Goal: Task Accomplishment & Management: Complete application form

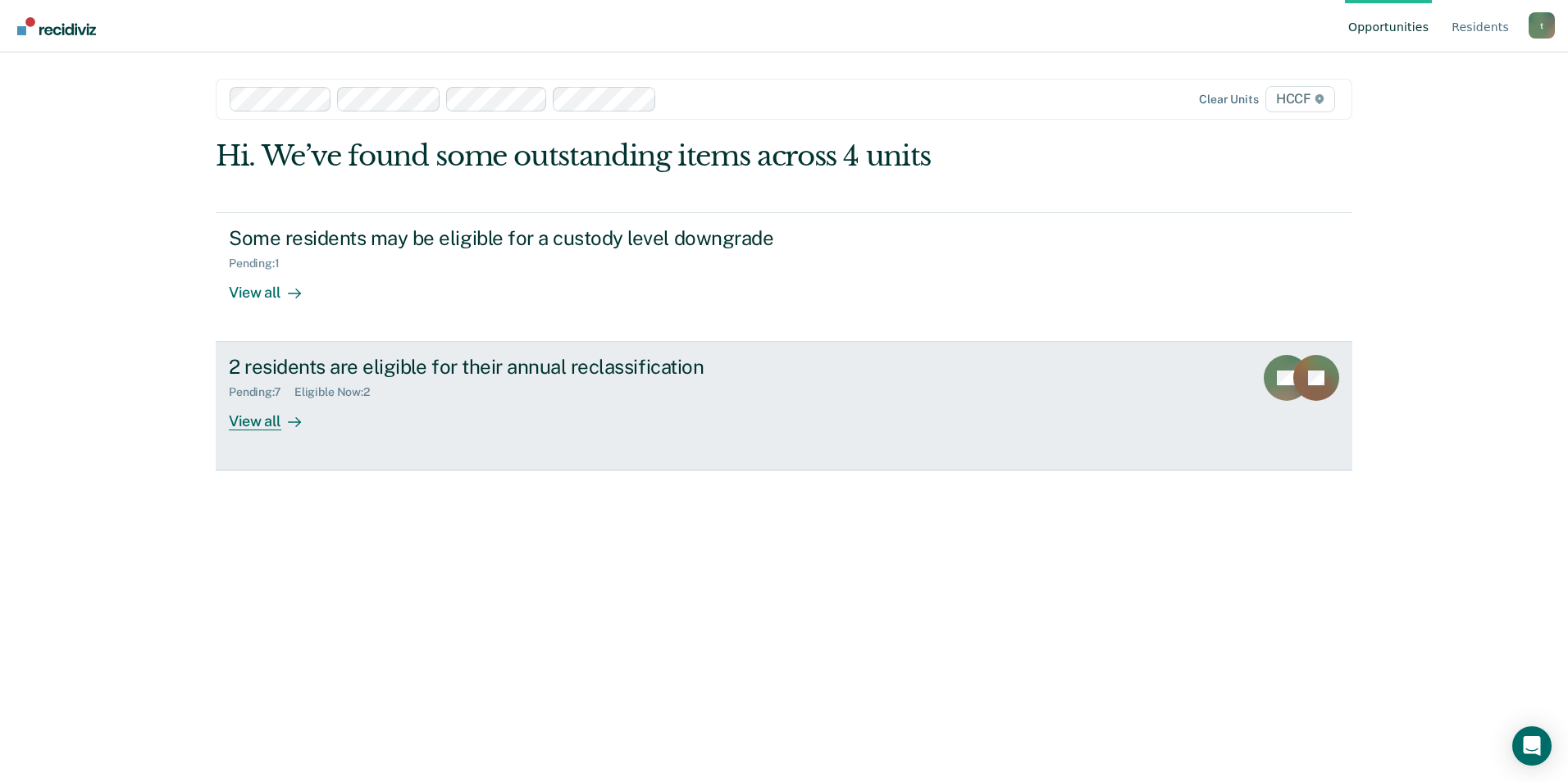
click at [256, 430] on div "View all" at bounding box center [275, 415] width 92 height 32
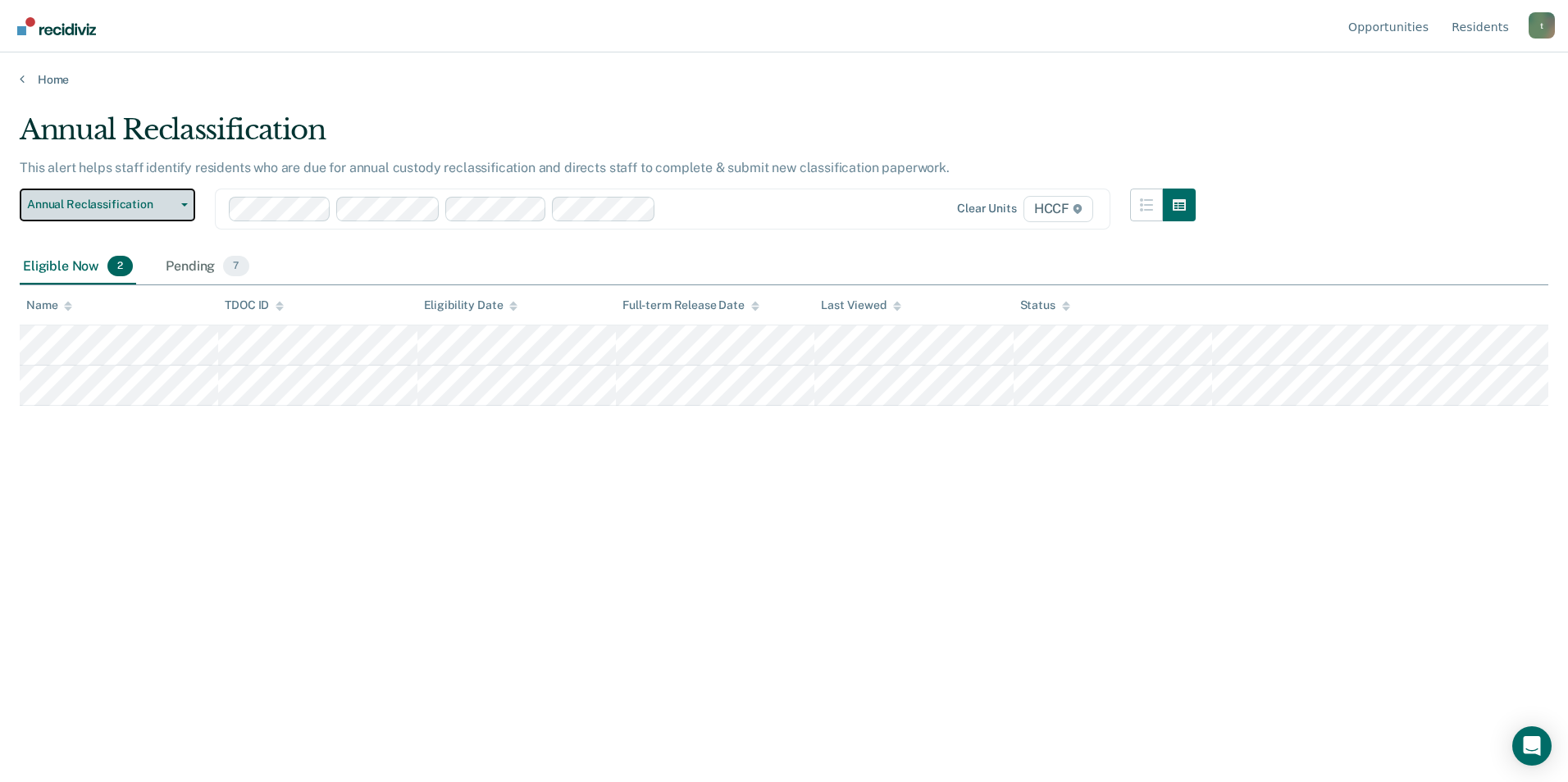
click at [178, 202] on button "Annual Reclassification" at bounding box center [107, 205] width 176 height 33
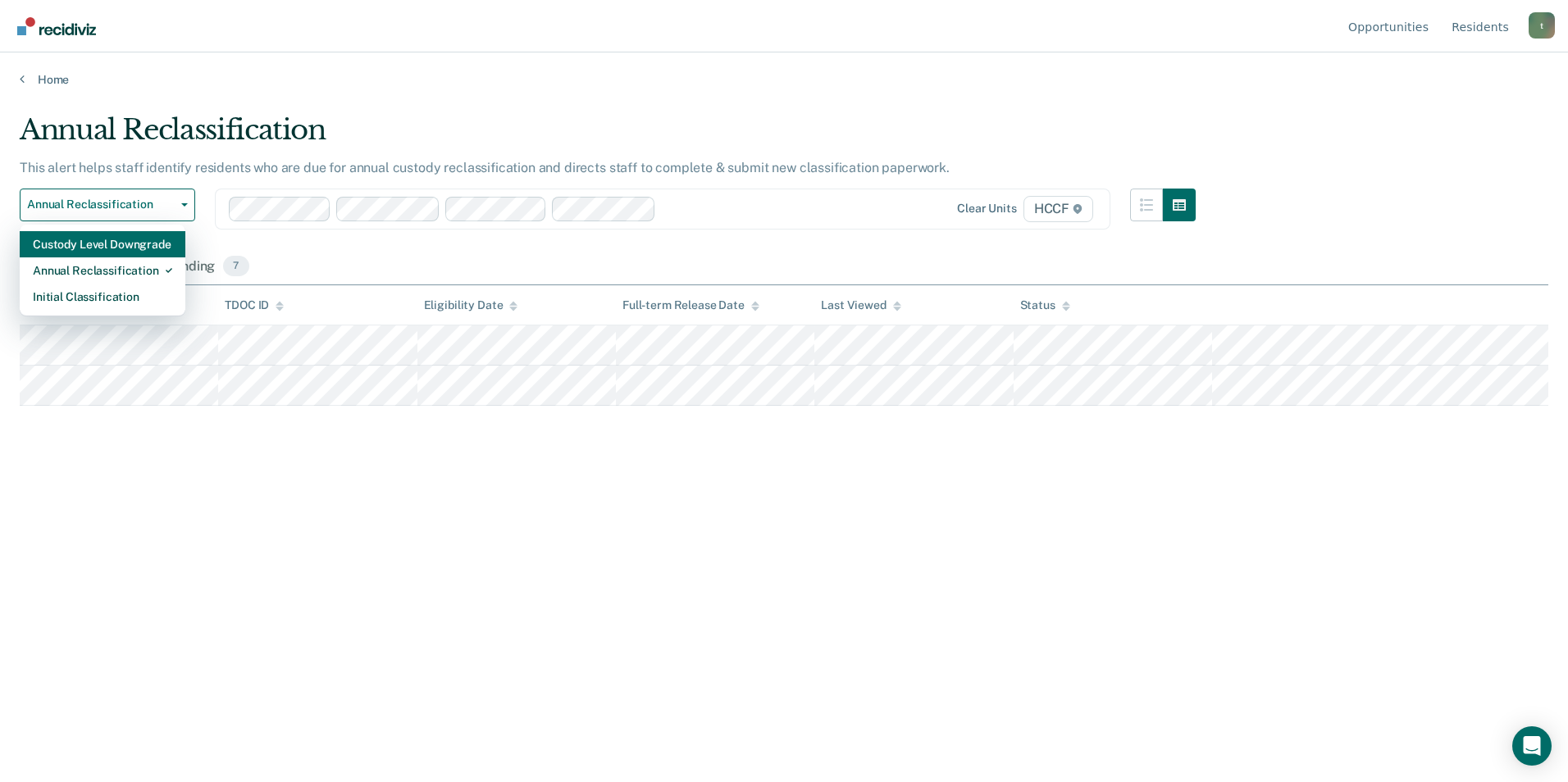
click at [127, 252] on div "Custody Level Downgrade" at bounding box center [102, 244] width 140 height 26
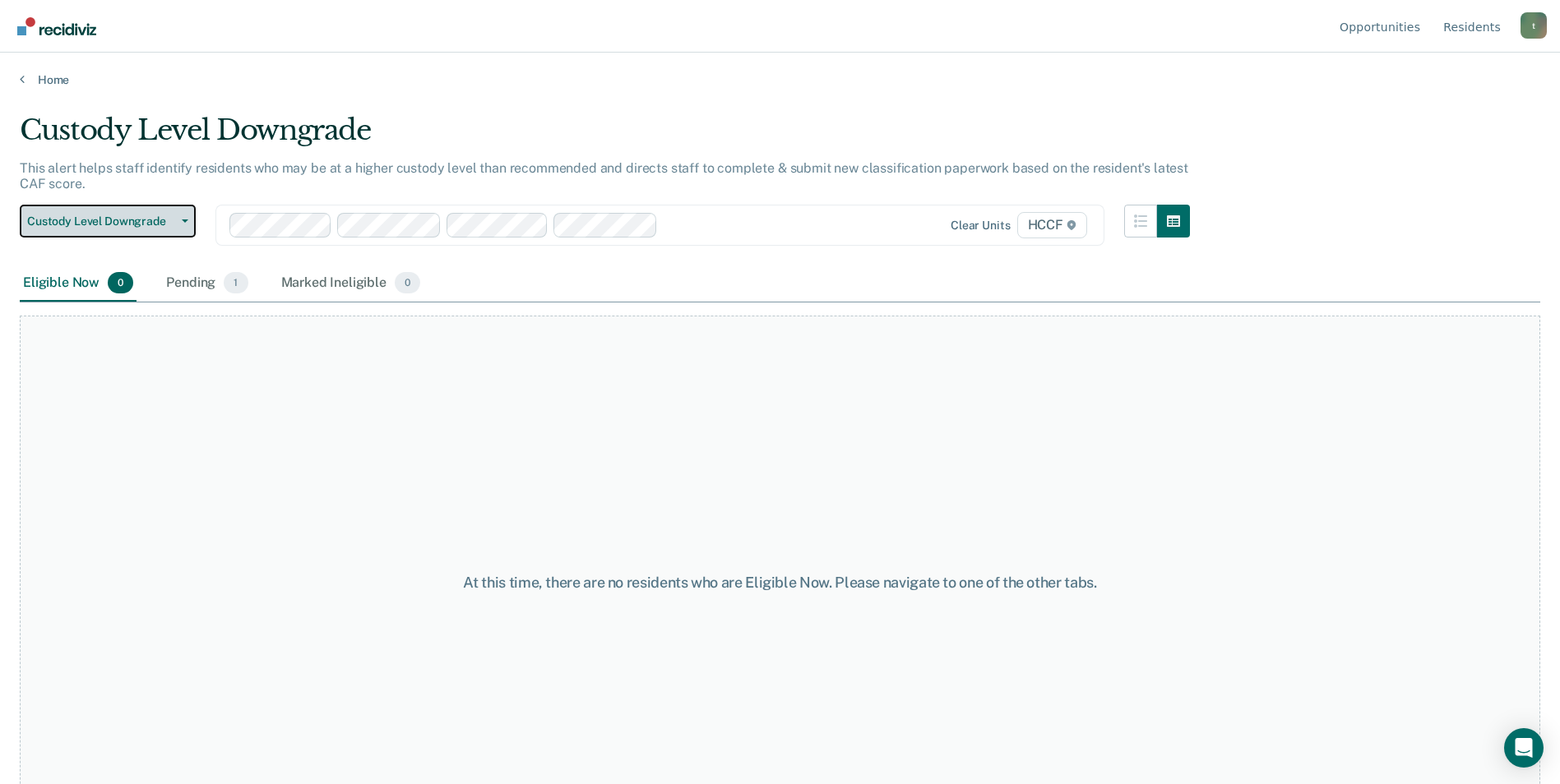
click at [116, 213] on button "Custody Level Downgrade" at bounding box center [108, 221] width 176 height 33
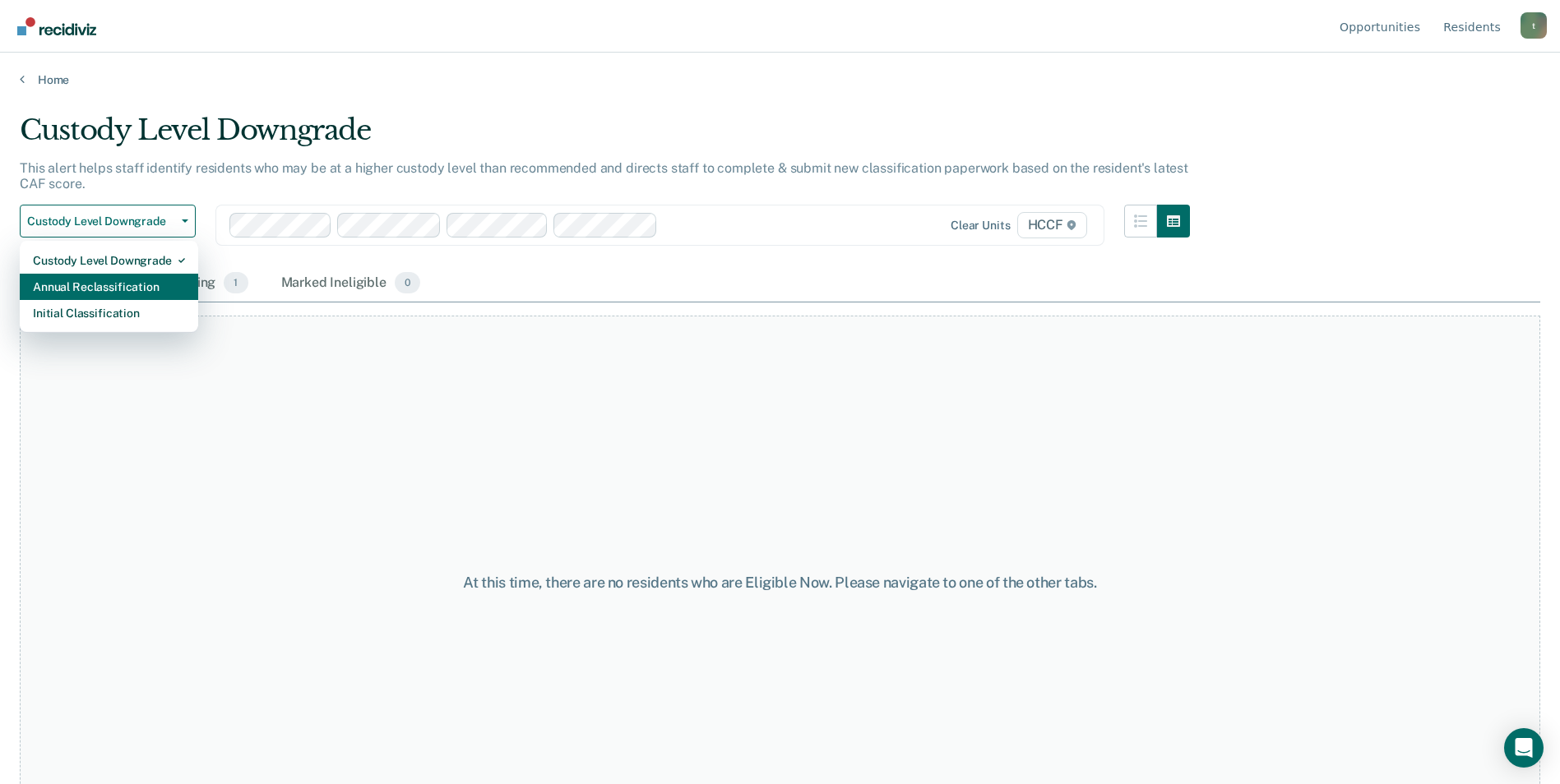
click at [113, 288] on div "Annual Reclassification" at bounding box center [109, 286] width 152 height 26
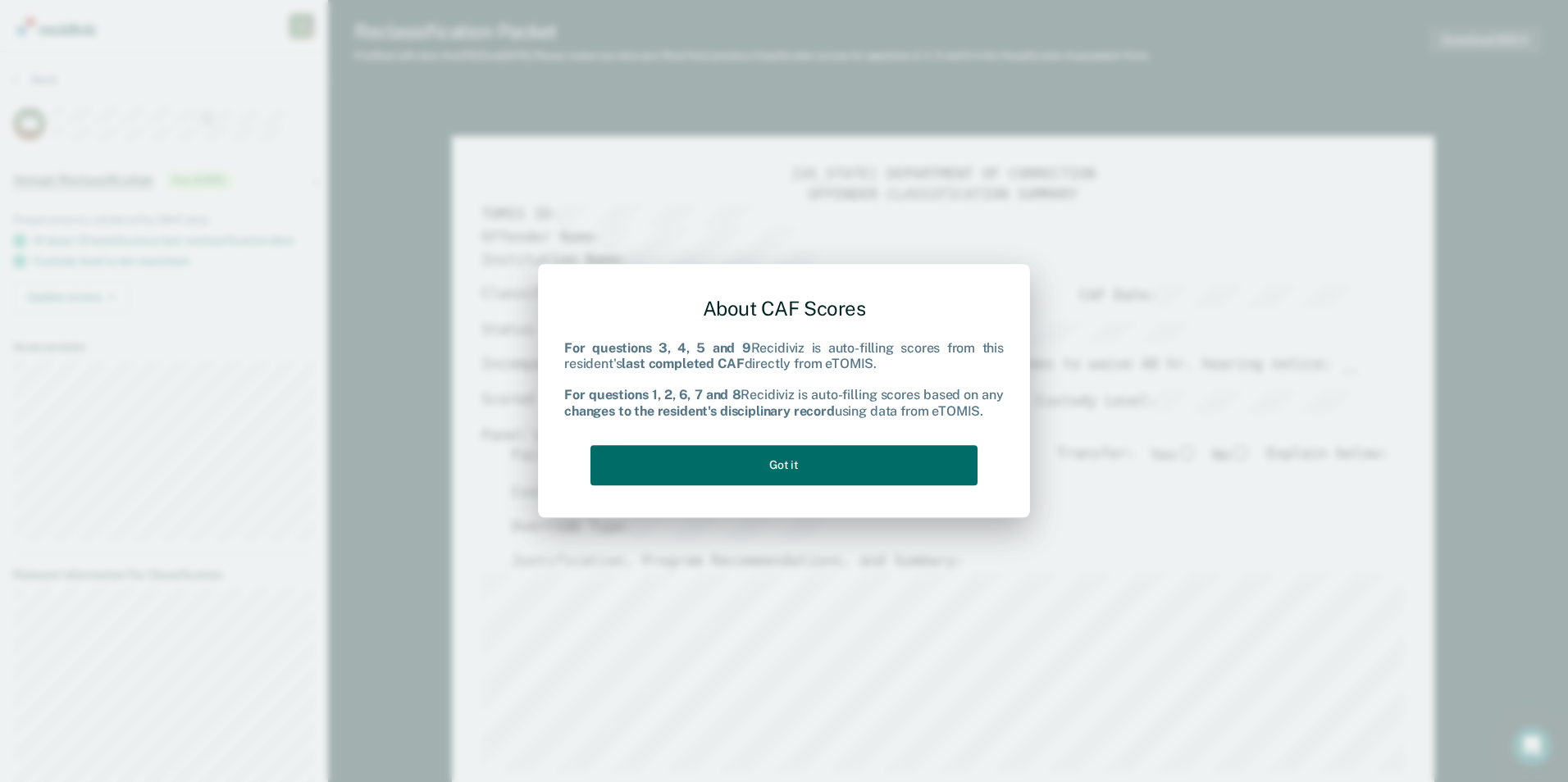
type textarea "x"
click at [872, 455] on button "Got it" at bounding box center [784, 466] width 387 height 41
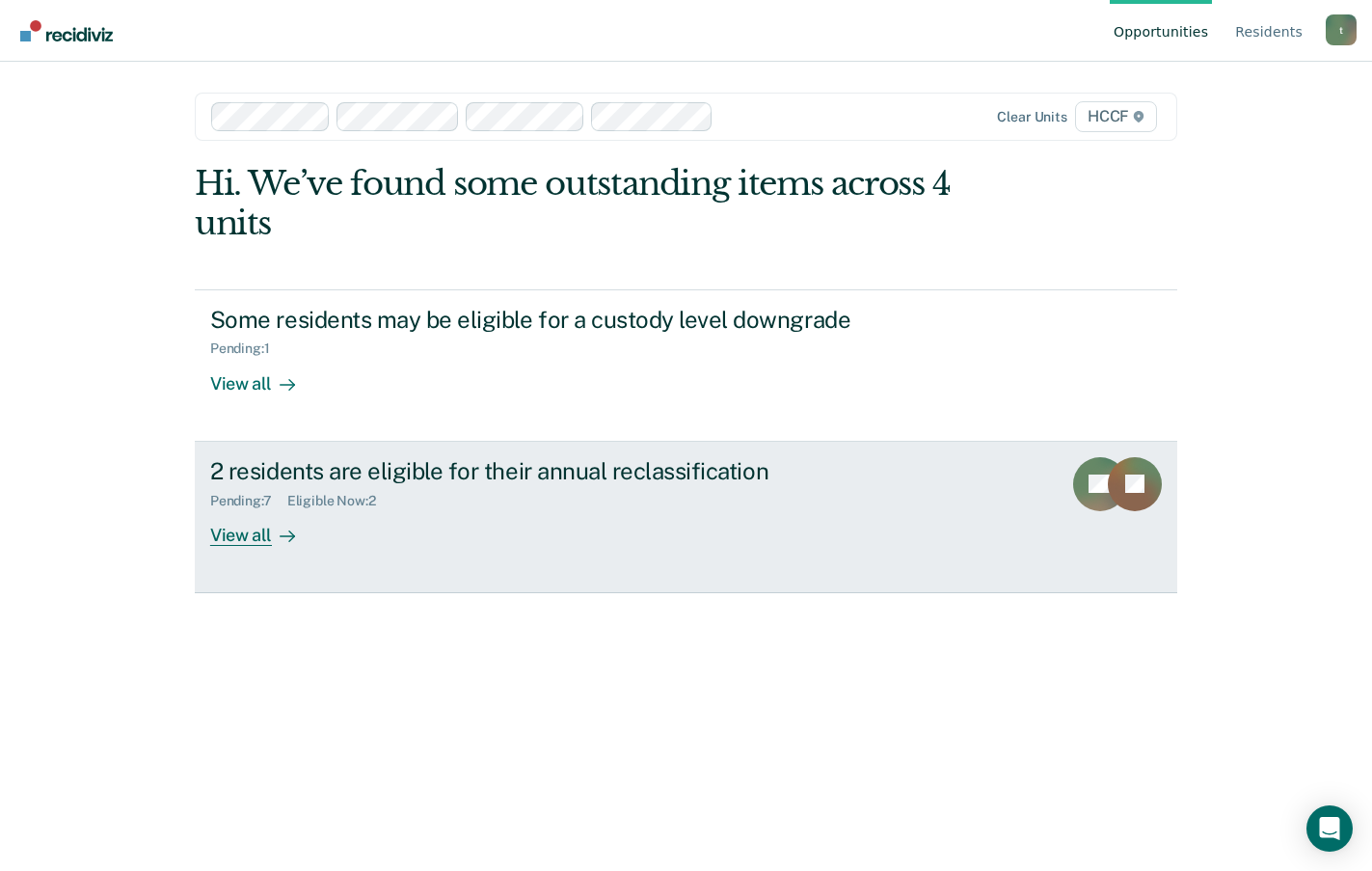
click at [276, 485] on div "Pending : 7 Eligible Now : 2" at bounding box center [548, 497] width 677 height 24
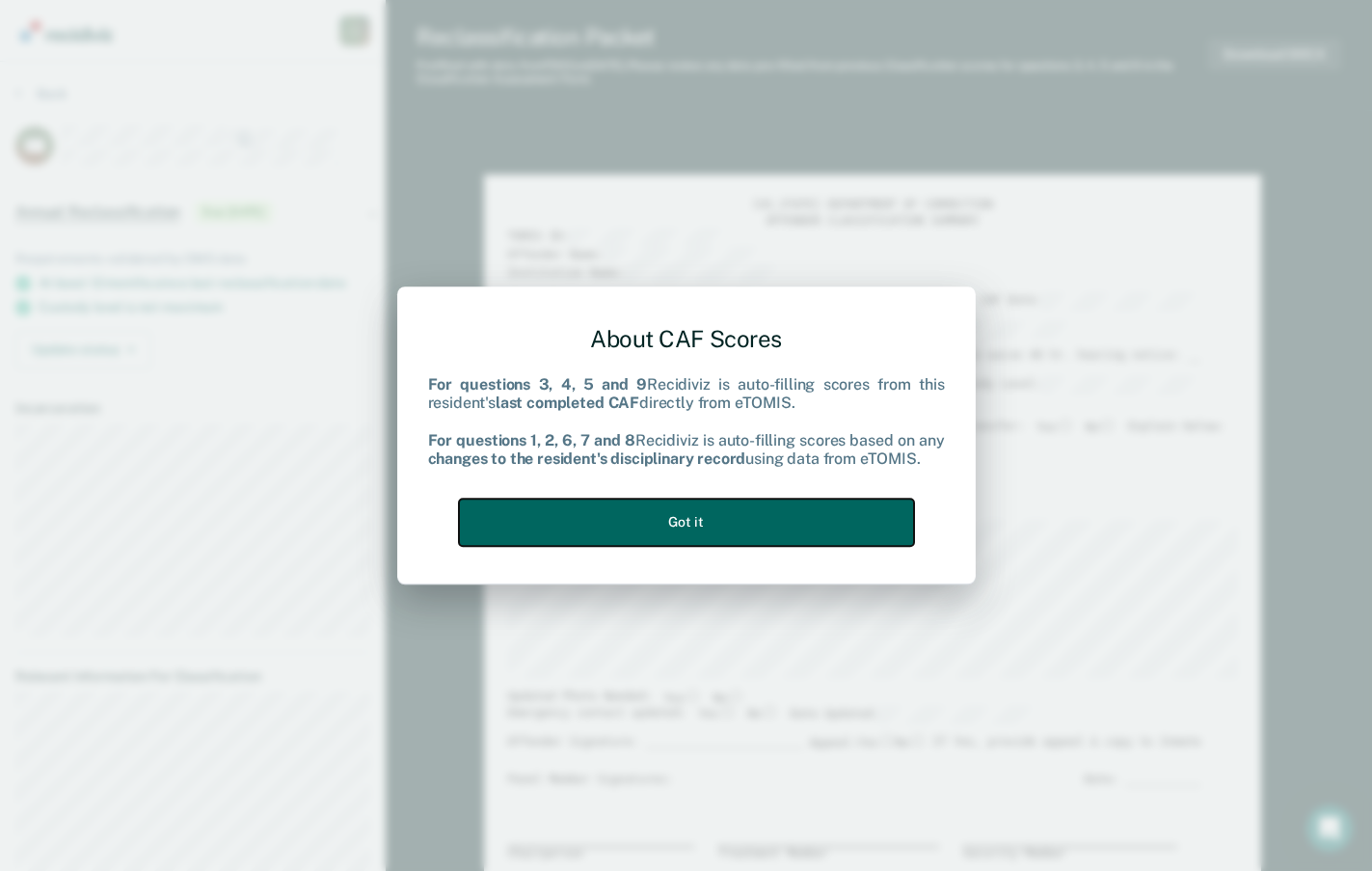
click at [798, 505] on button "Got it" at bounding box center [687, 522] width 455 height 48
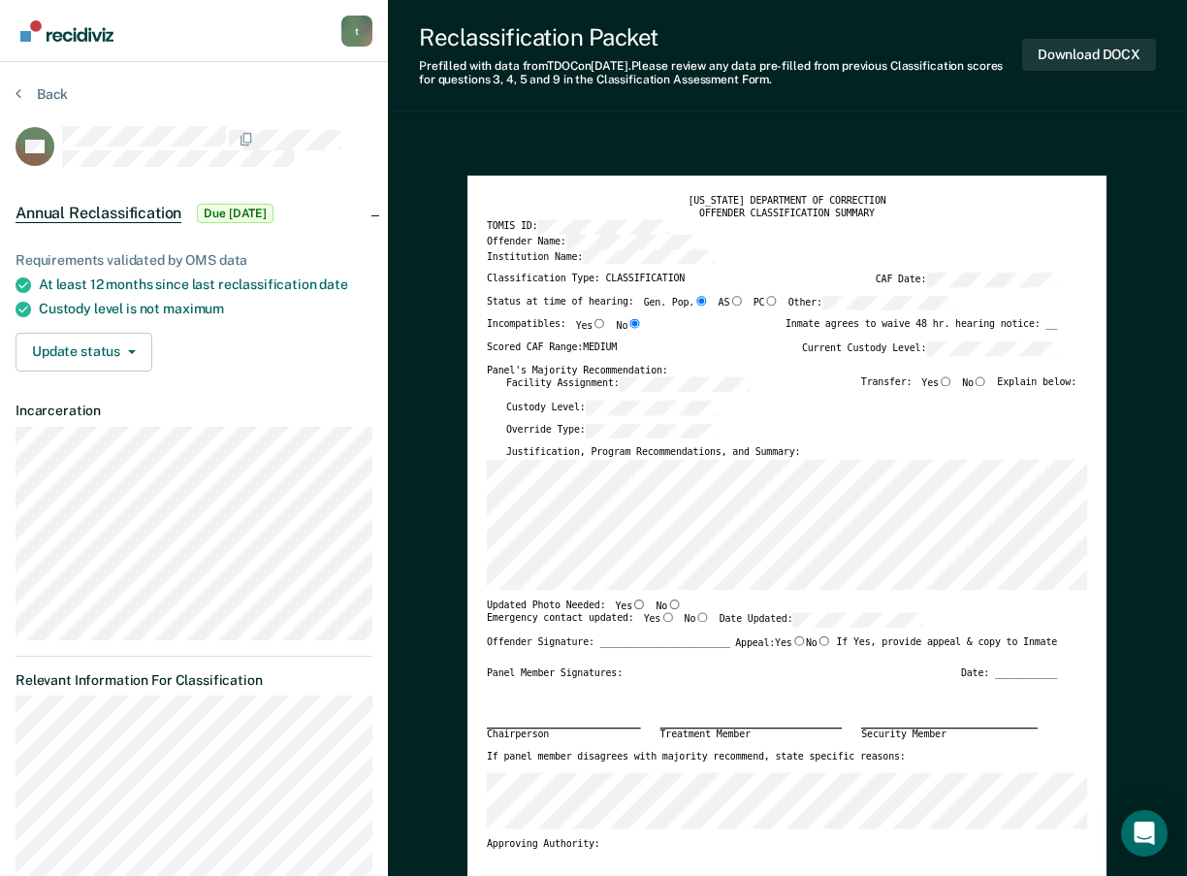
click at [667, 602] on input "No" at bounding box center [674, 603] width 14 height 10
type textarea "x"
radio input "true"
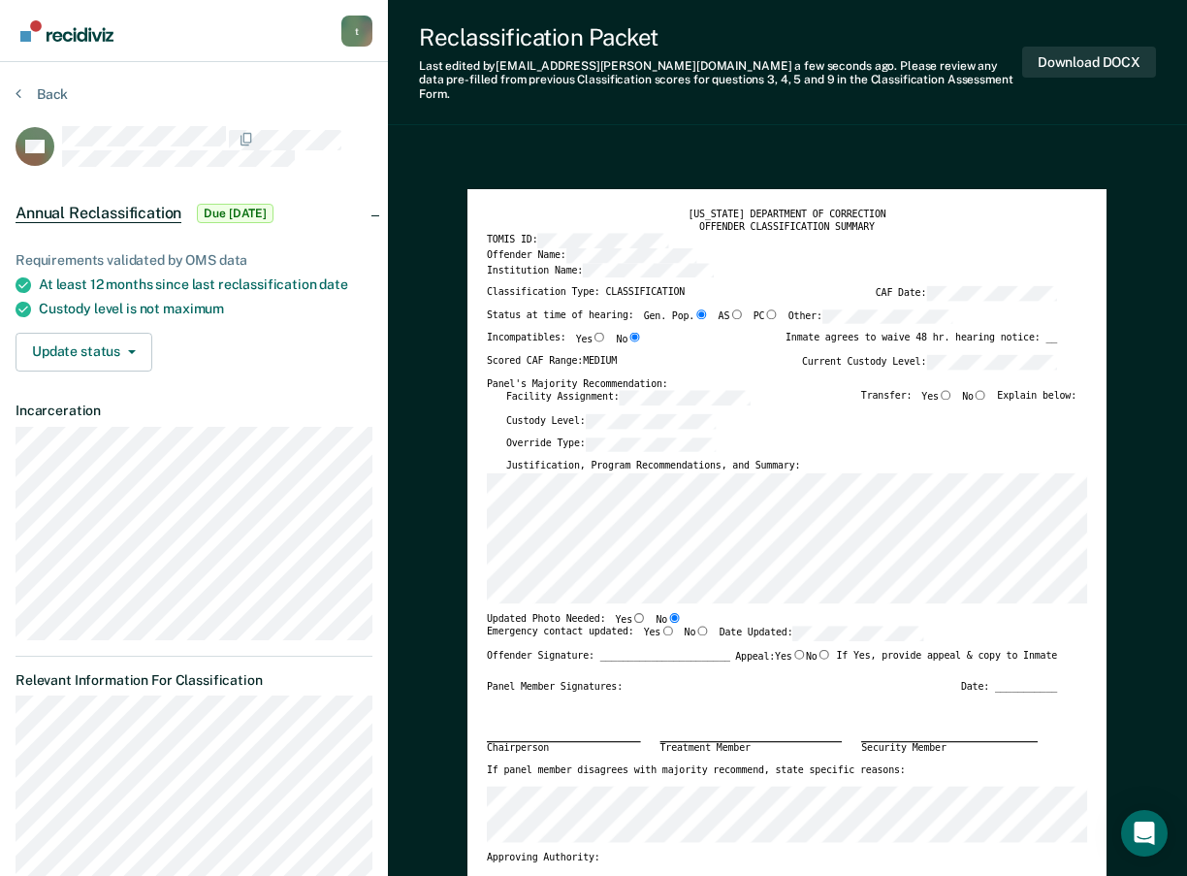
click at [696, 627] on input "No" at bounding box center [703, 632] width 14 height 10
type textarea "x"
radio input "true"
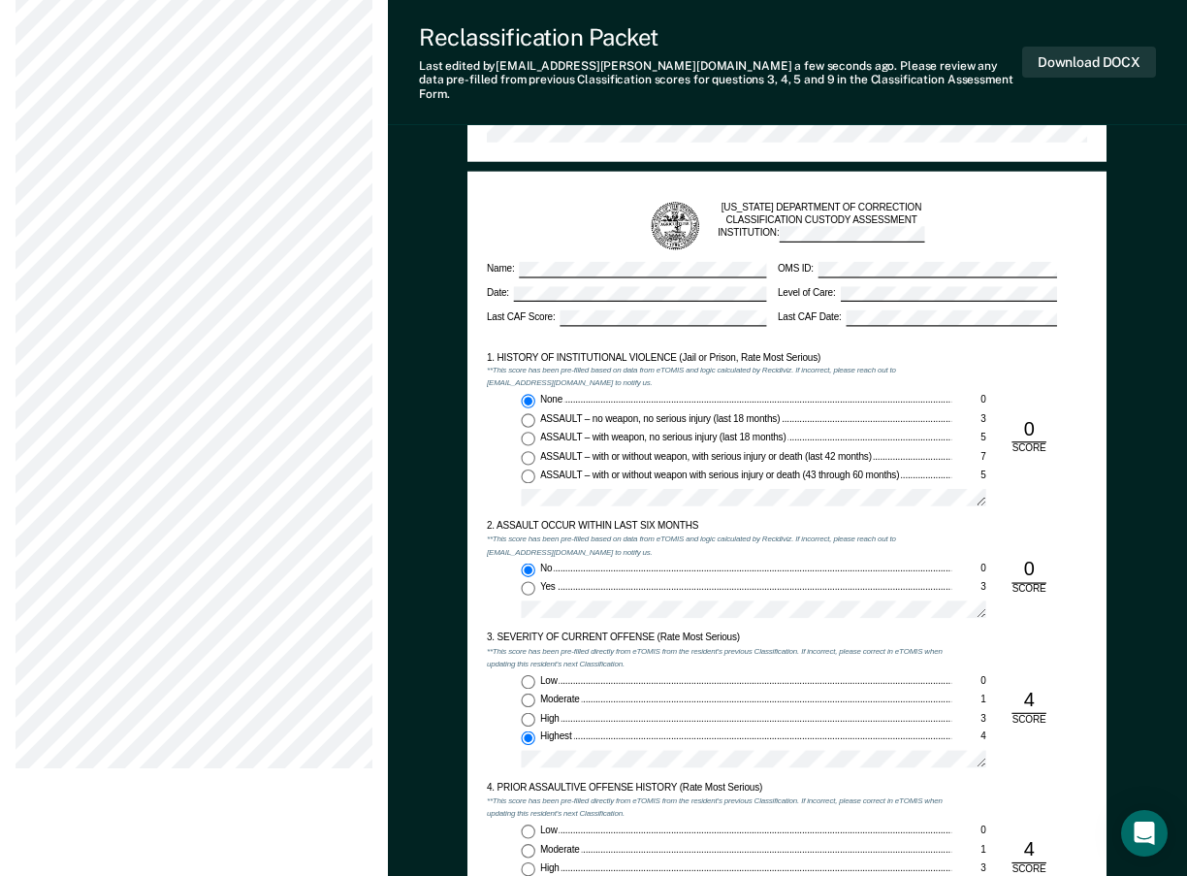
scroll to position [873, 0]
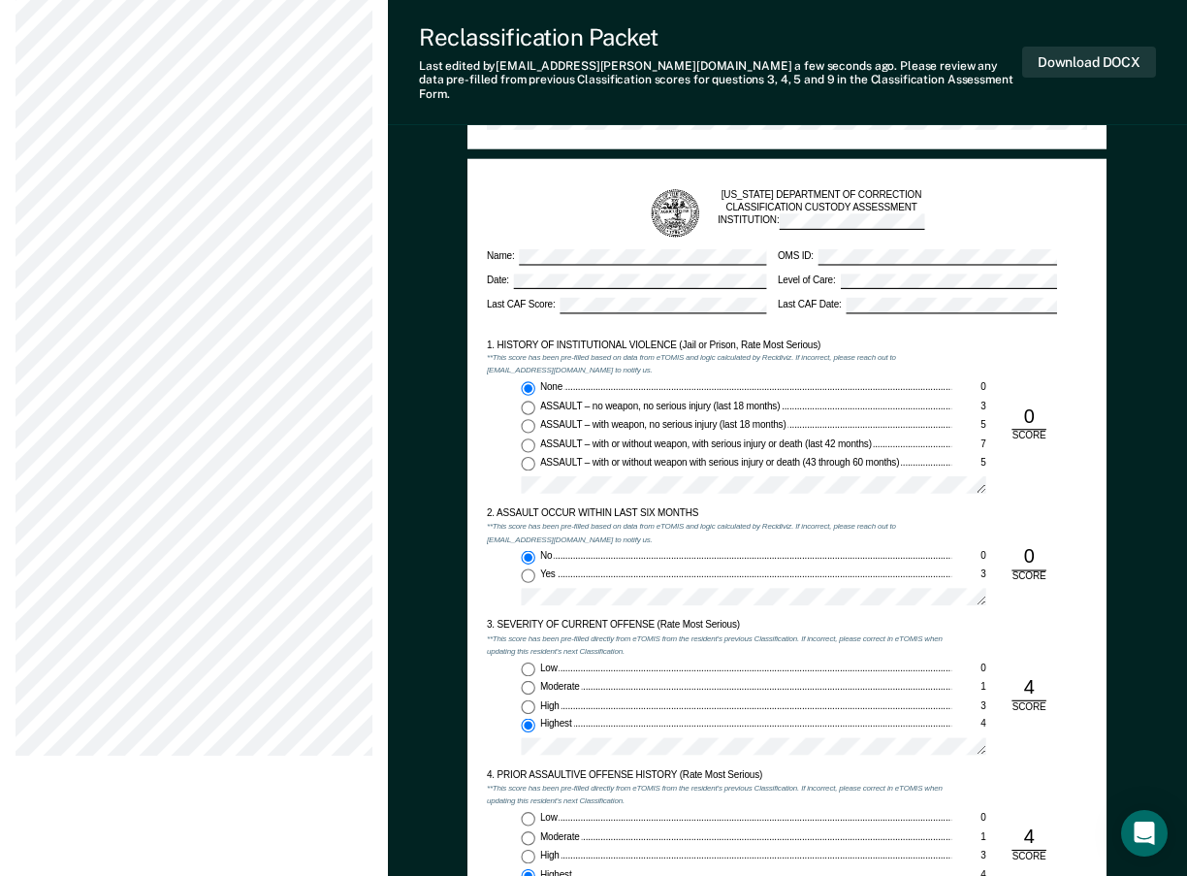
click at [611, 188] on div "TENNESSEE DEPARTMENT OF CORRECTION CLASSIFICATION CUSTODY ASSESSMENT INSTITUTIO…" at bounding box center [787, 213] width 581 height 51
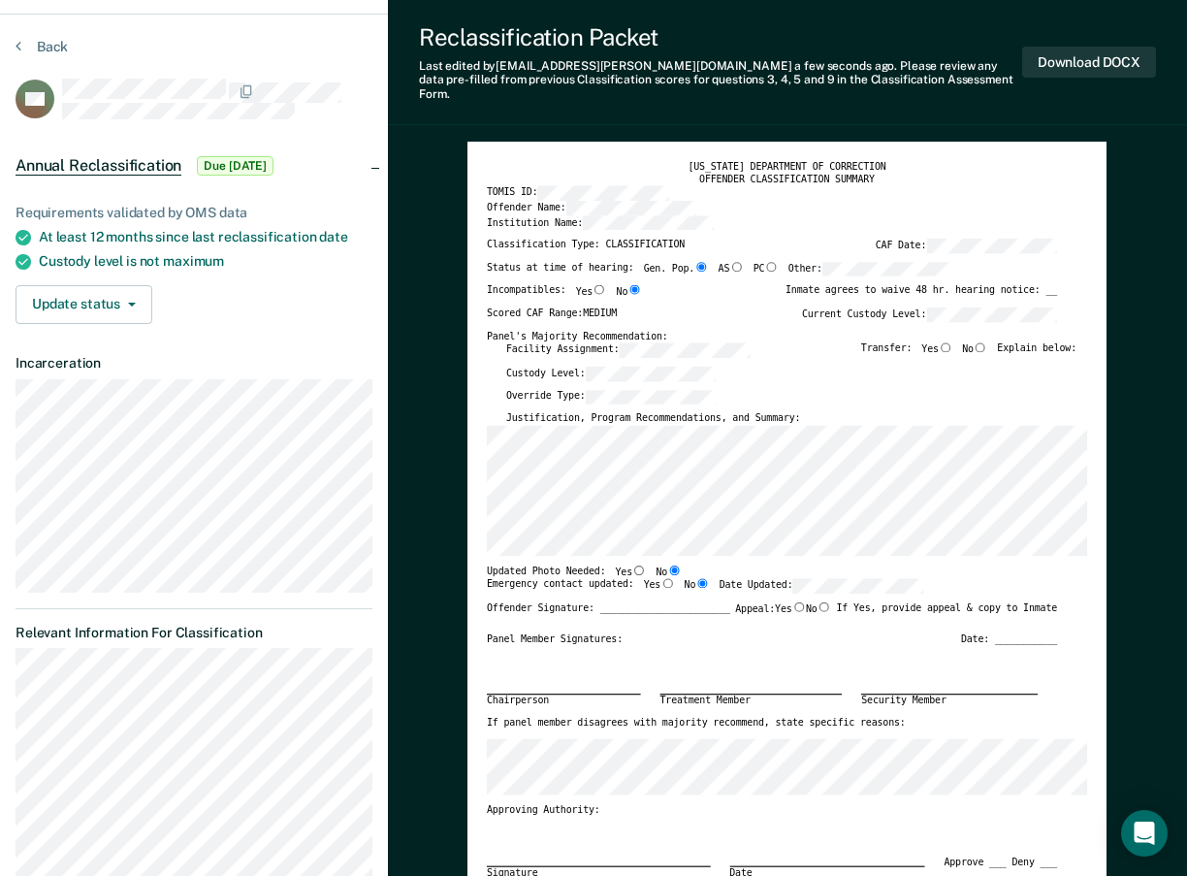
scroll to position [0, 0]
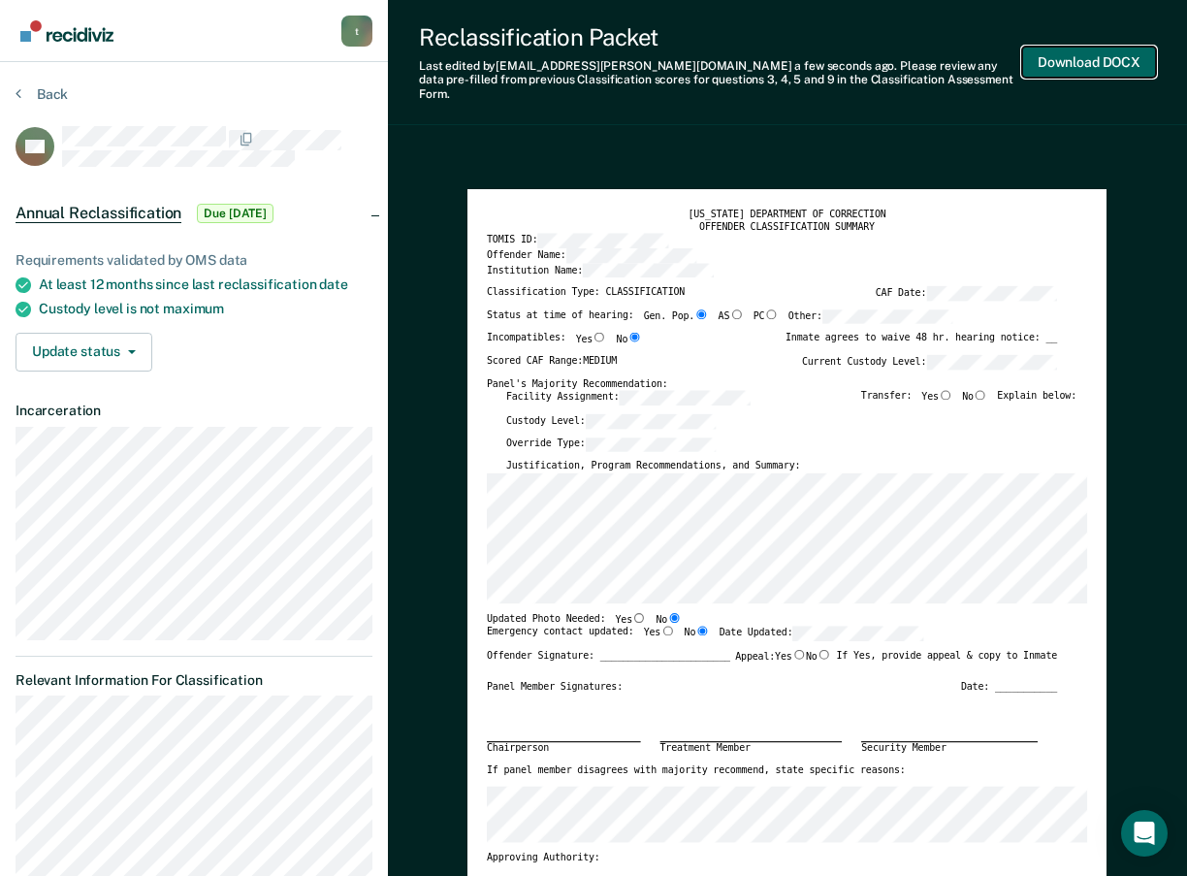
click at [1089, 49] on button "Download DOCX" at bounding box center [1089, 63] width 134 height 32
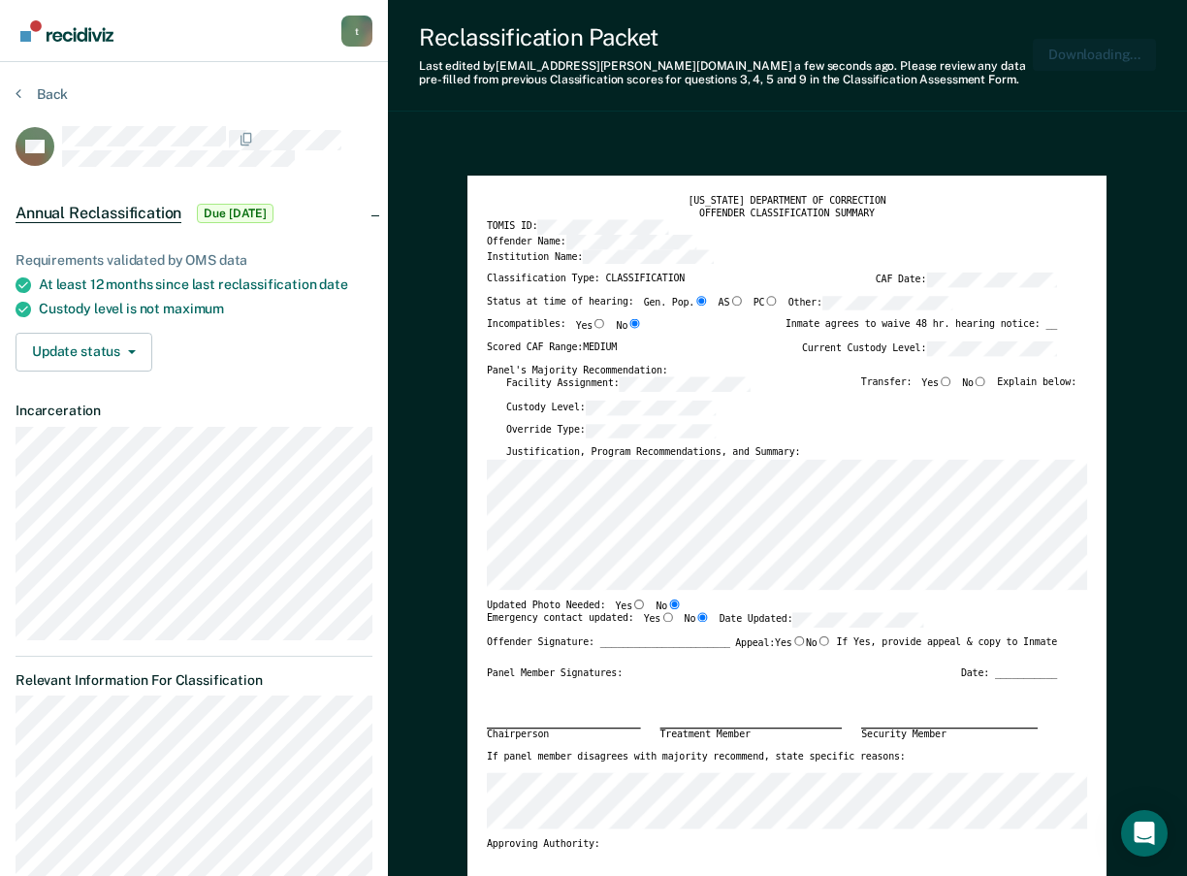
type textarea "x"
